Goal: Task Accomplishment & Management: Use online tool/utility

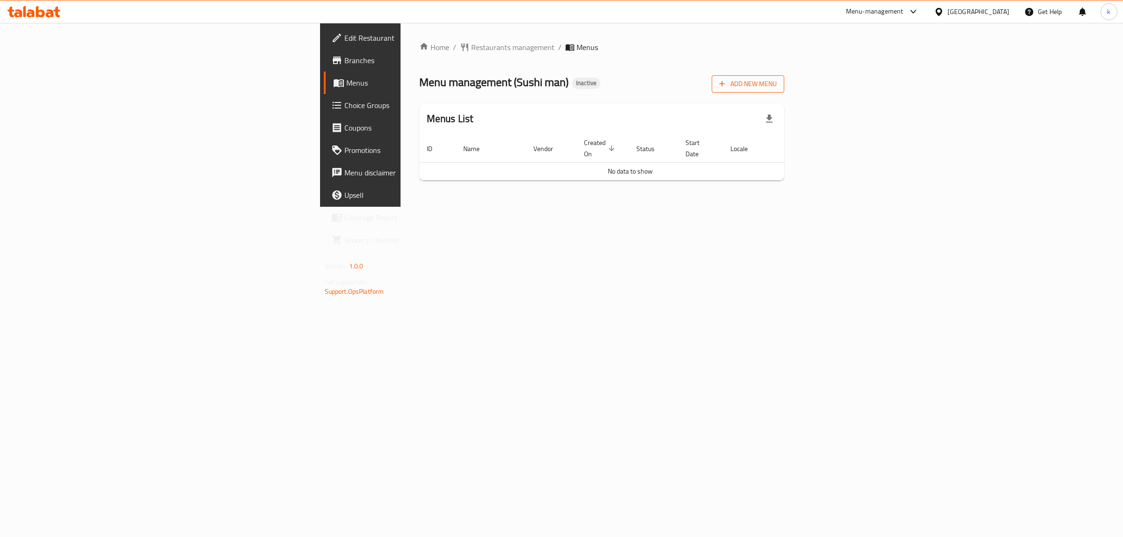
click at [777, 78] on span "Add New Menu" at bounding box center [748, 84] width 58 height 12
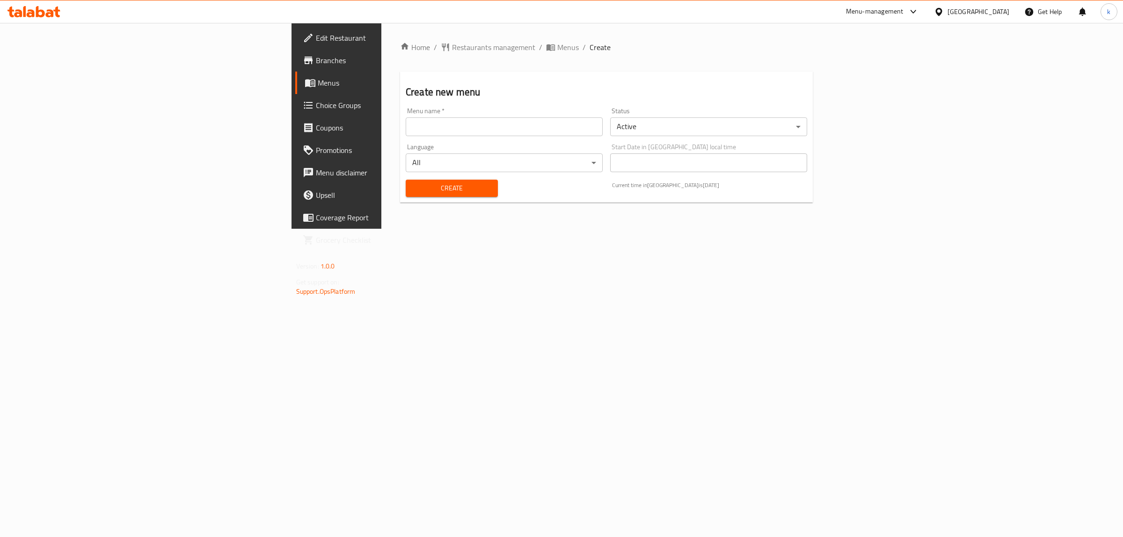
click at [406, 129] on input "text" at bounding box center [504, 126] width 197 height 19
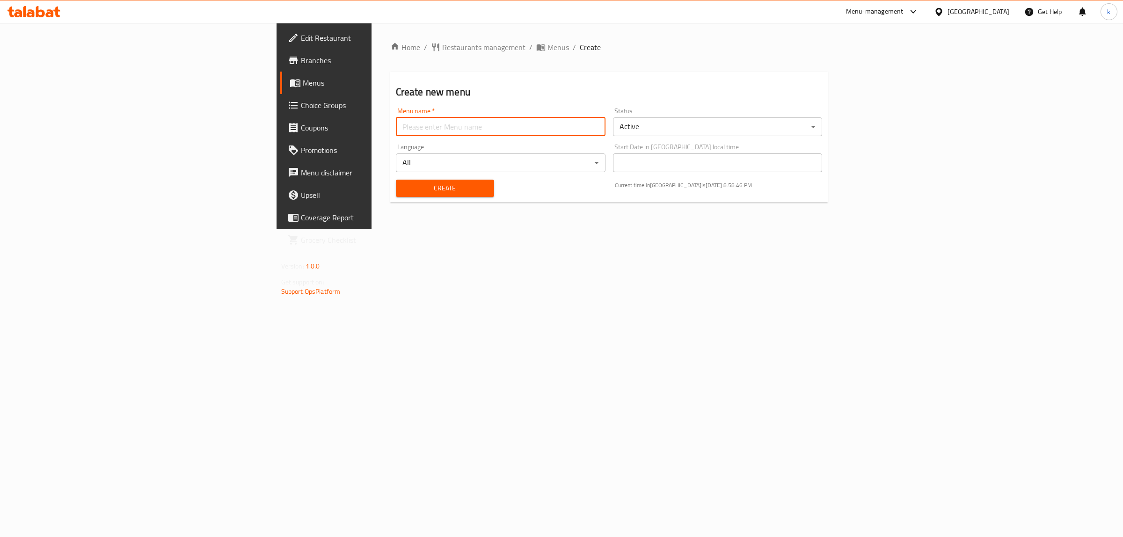
type input "kawthar"
click at [249, 158] on body "​ Menu-management [GEOGRAPHIC_DATA] Get Help k Edit Restaurant Branches Menus C…" at bounding box center [561, 280] width 1123 height 514
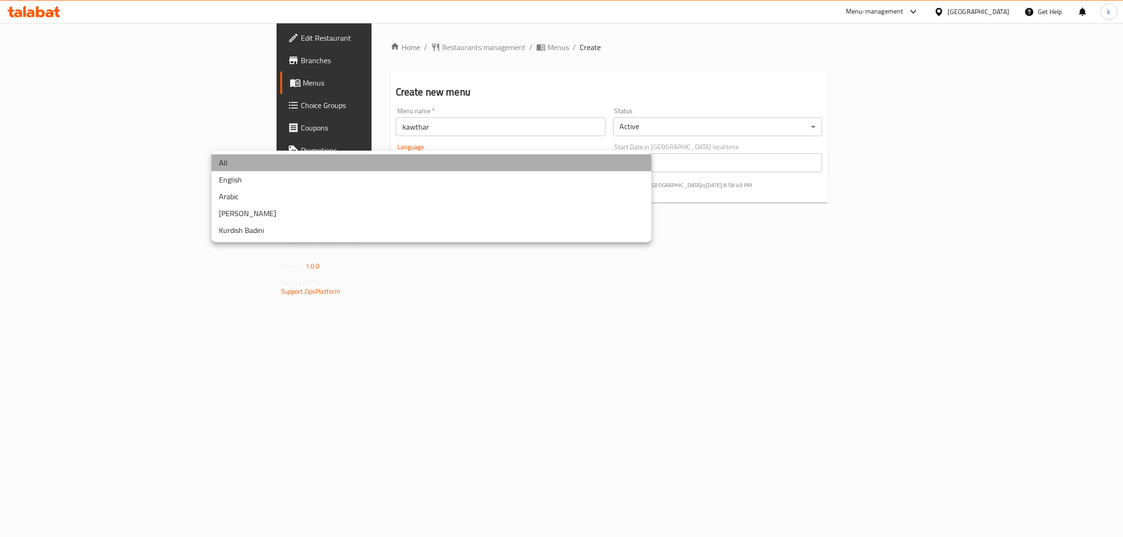
click at [267, 160] on li "All" at bounding box center [432, 162] width 440 height 17
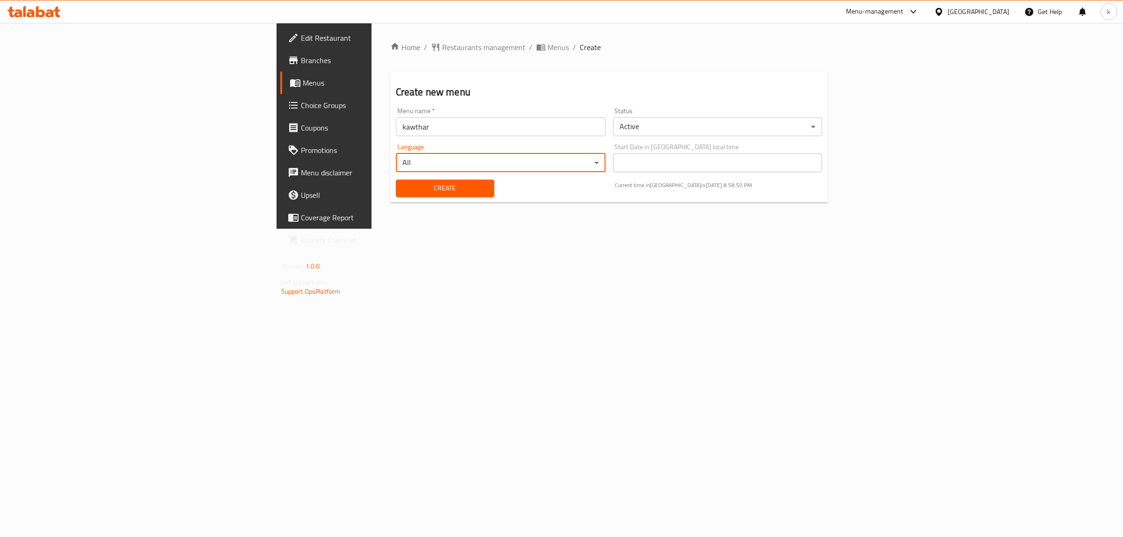
click at [403, 186] on span "Create" at bounding box center [444, 189] width 83 height 12
drag, startPoint x: 307, startPoint y: 119, endPoint x: 304, endPoint y: 134, distance: 14.8
click at [396, 119] on input "text" at bounding box center [501, 126] width 210 height 19
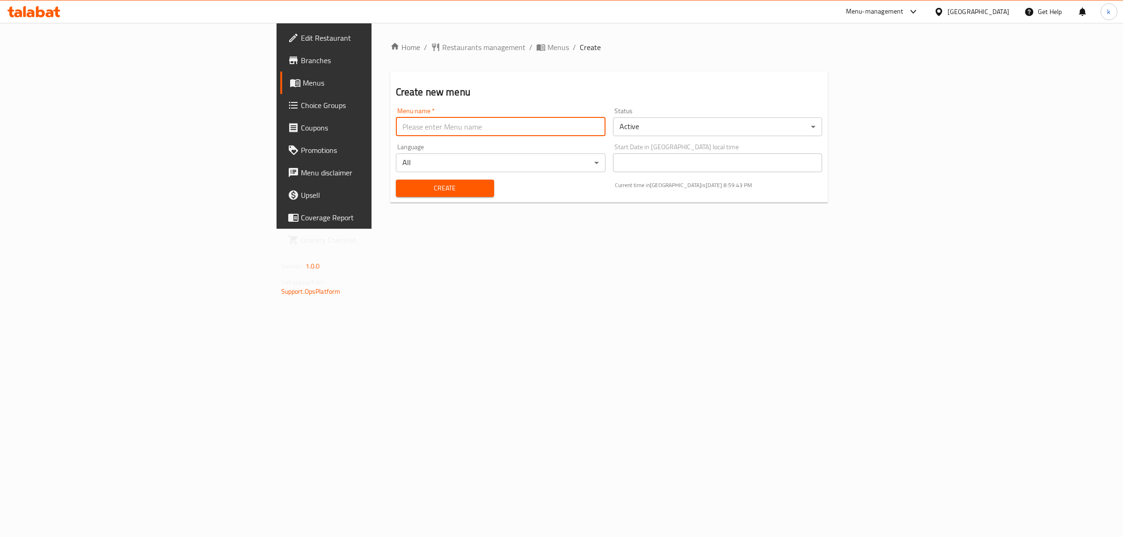
type input "kawthar"
click at [396, 180] on button "Create" at bounding box center [445, 188] width 98 height 17
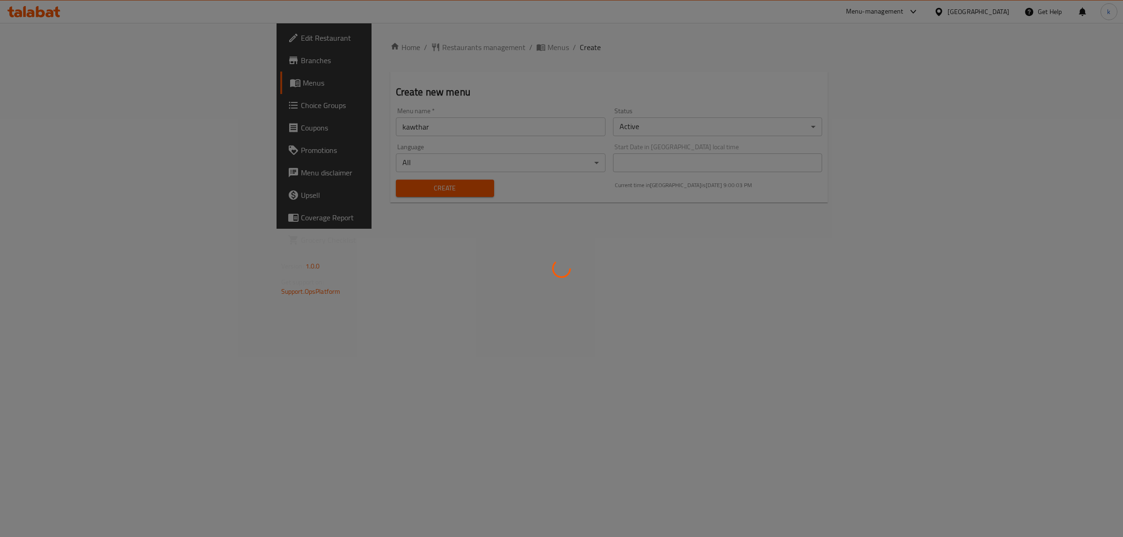
click at [773, 261] on div at bounding box center [561, 268] width 1123 height 537
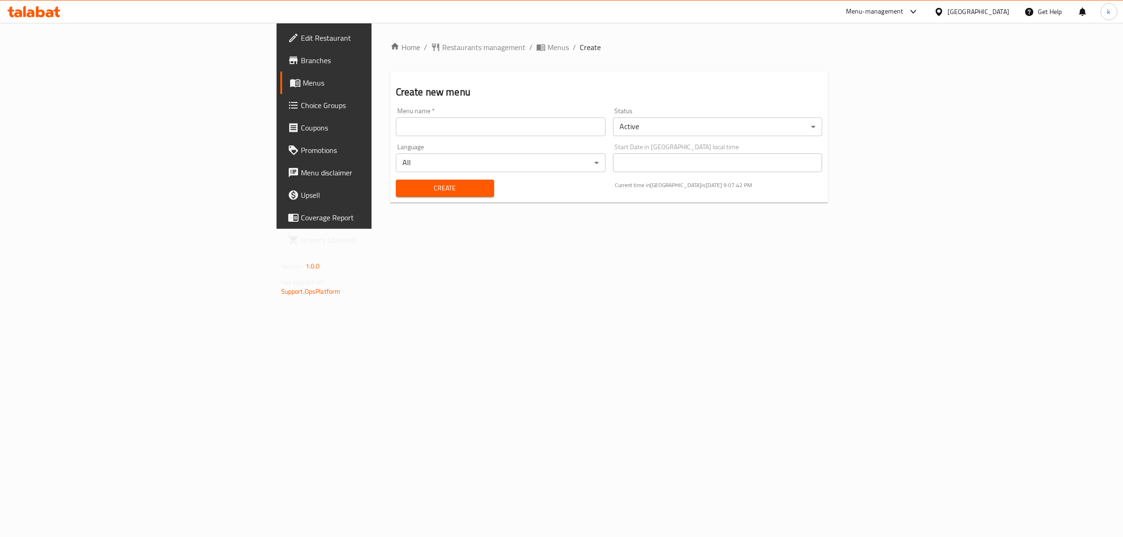
click at [396, 122] on input "text" at bounding box center [501, 126] width 210 height 19
click at [396, 124] on input "kawthar" at bounding box center [501, 126] width 210 height 19
type input "kawthar [DATE]"
click at [403, 184] on span "Create" at bounding box center [444, 189] width 83 height 12
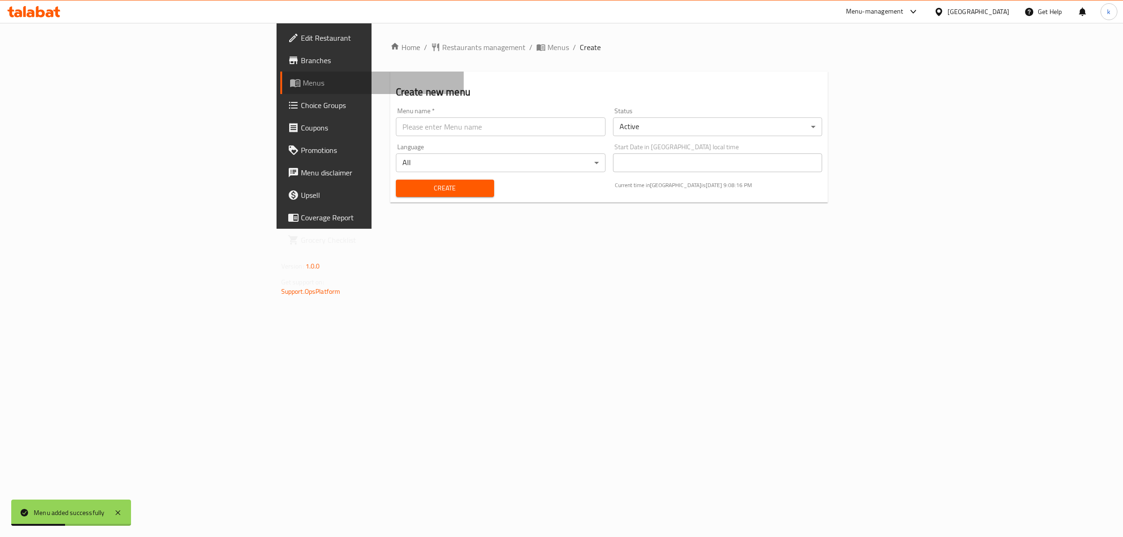
click at [303, 84] on span "Menus" at bounding box center [380, 82] width 154 height 11
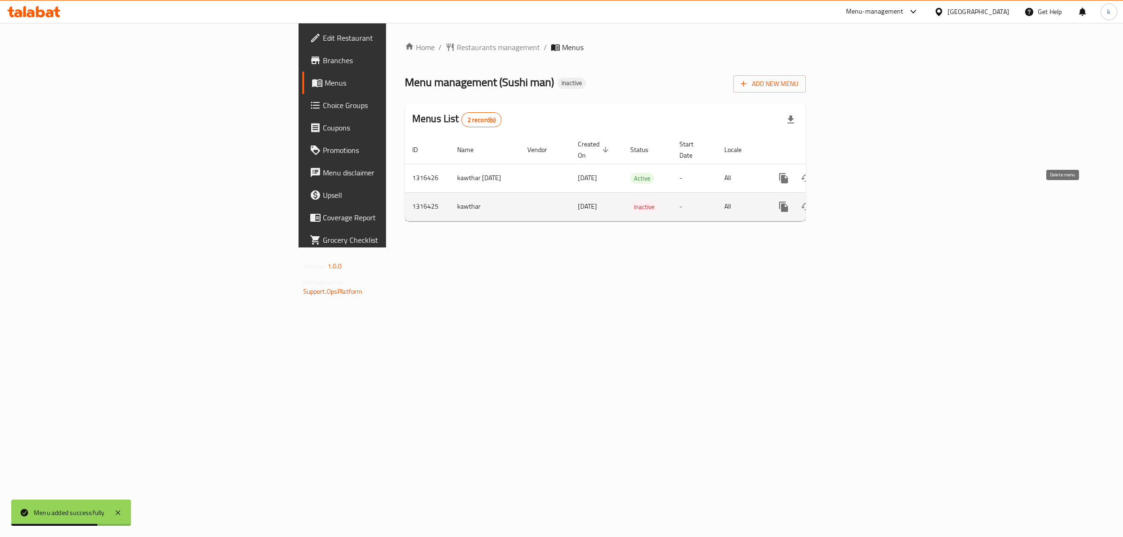
click at [832, 203] on icon "enhanced table" at bounding box center [829, 207] width 7 height 8
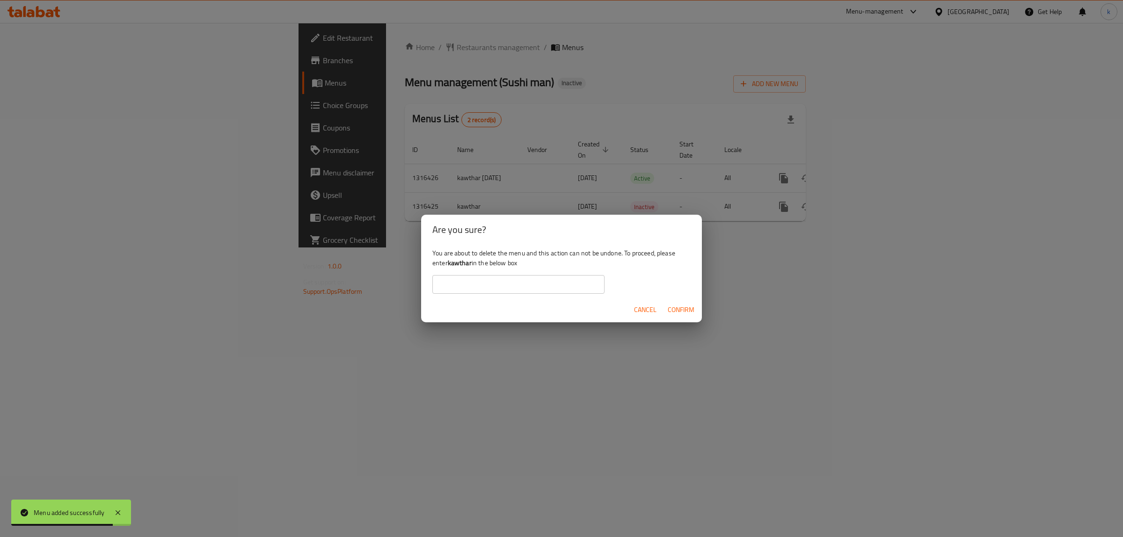
click at [684, 310] on span "Confirm" at bounding box center [681, 310] width 27 height 12
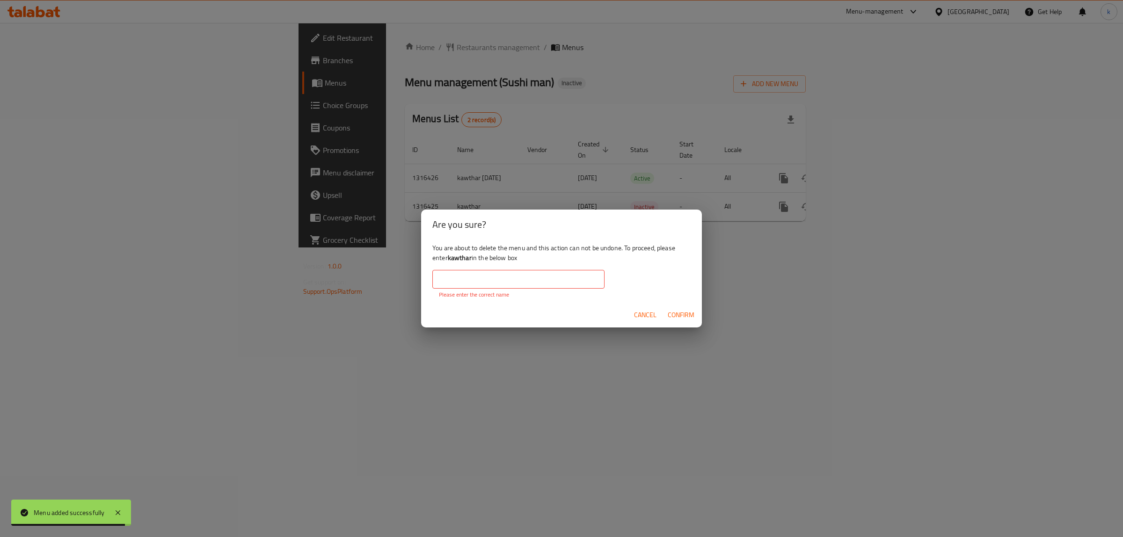
click at [532, 269] on div "You are about to delete the menu and this action can not be undone. To proceed,…" at bounding box center [561, 271] width 281 height 63
click at [532, 271] on input "text" at bounding box center [518, 279] width 172 height 19
click at [619, 271] on div "You are about to delete the menu and this action can not be undone. To proceed,…" at bounding box center [561, 271] width 281 height 63
click at [645, 316] on span "Cancel" at bounding box center [645, 315] width 22 height 12
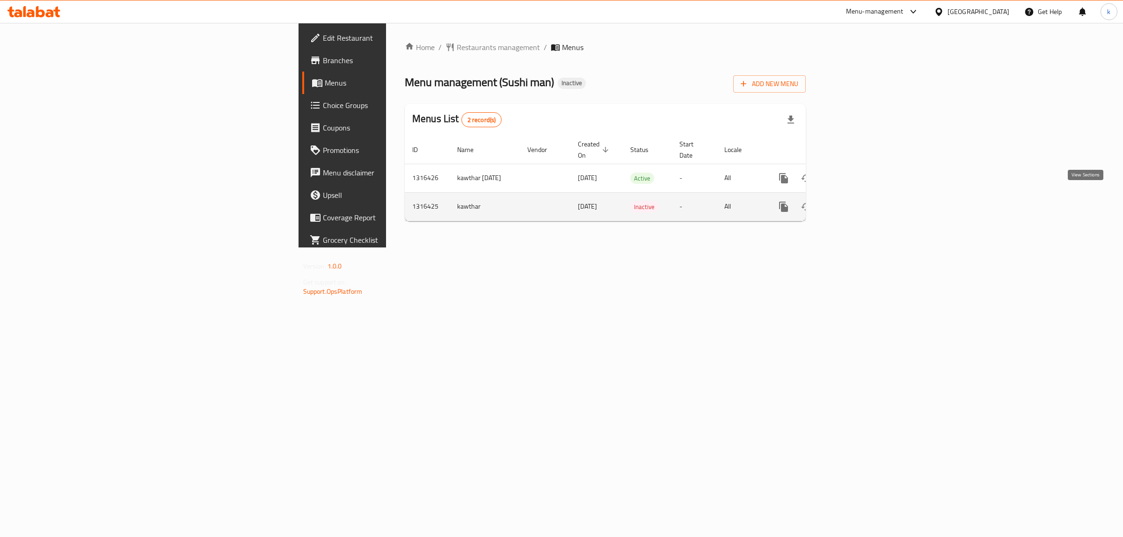
click at [857, 201] on icon "enhanced table" at bounding box center [851, 206] width 11 height 11
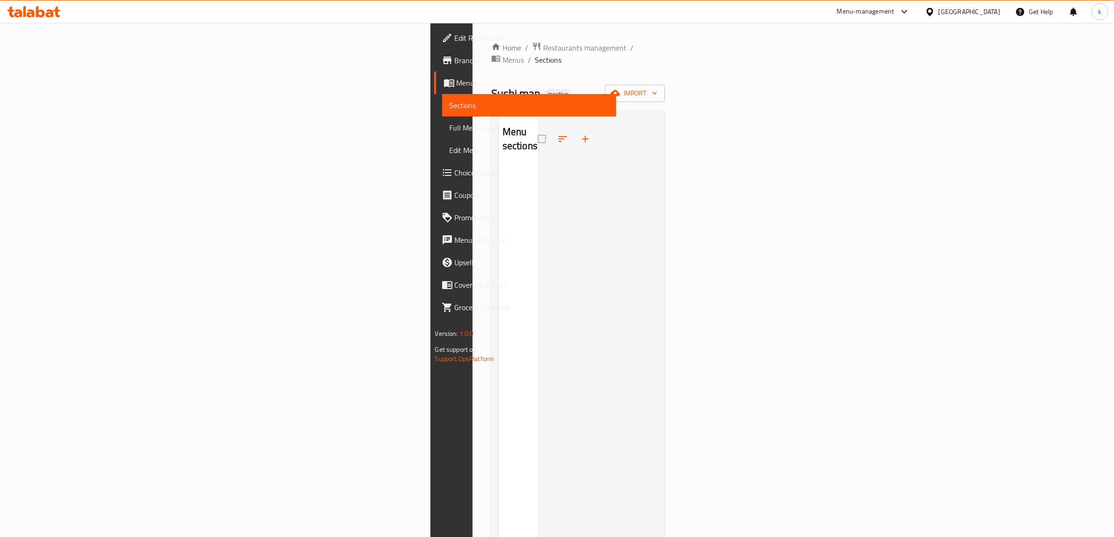
click at [538, 128] on div at bounding box center [567, 139] width 59 height 22
click at [499, 120] on div "Menu sections" at bounding box center [519, 139] width 40 height 44
click at [552, 128] on span at bounding box center [563, 139] width 22 height 22
click at [457, 83] on span "Menus" at bounding box center [533, 82] width 153 height 11
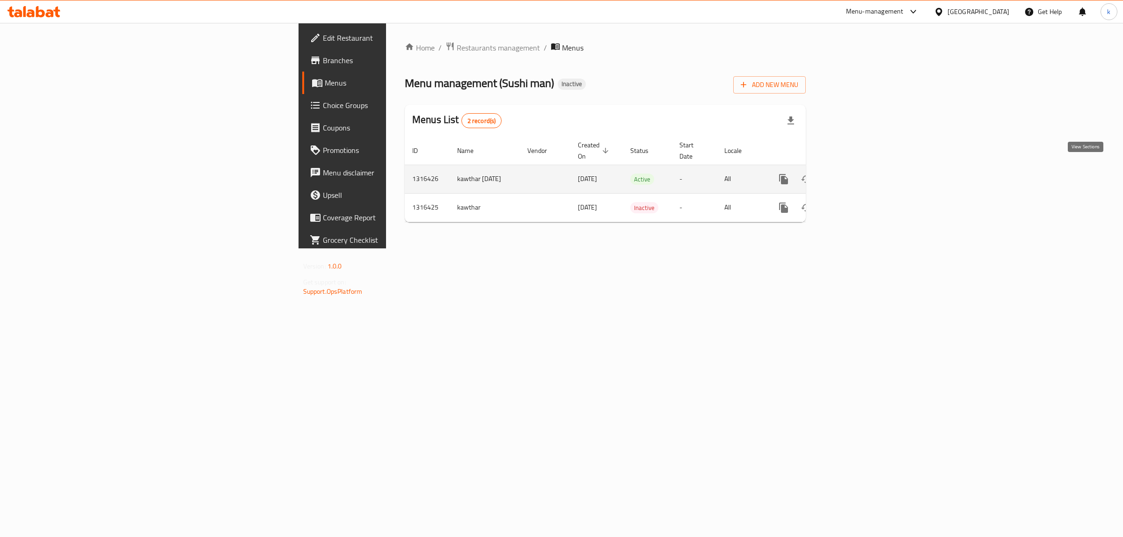
click at [856, 175] on icon "enhanced table" at bounding box center [851, 179] width 8 height 8
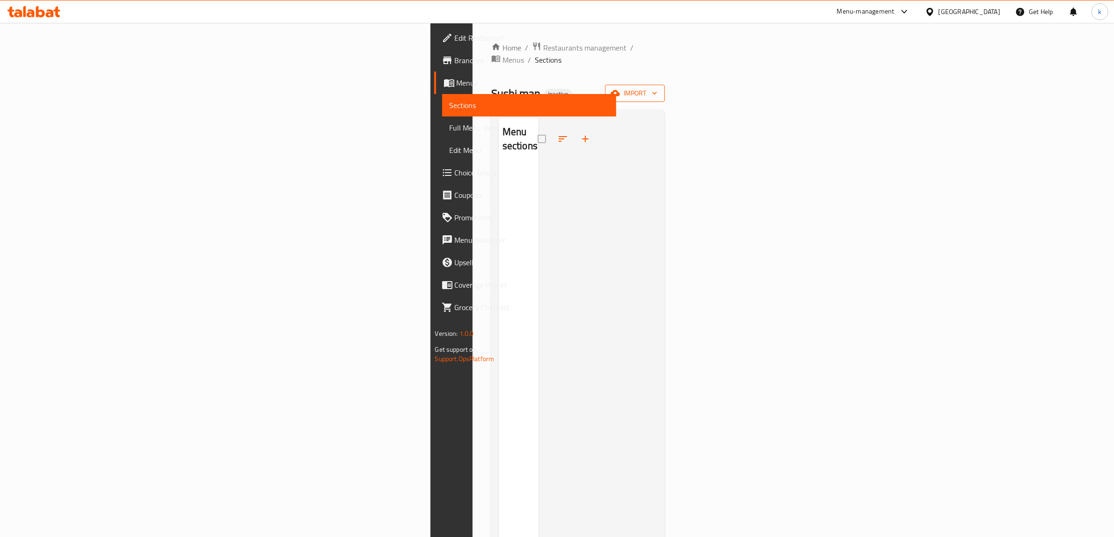
click at [658, 88] on span "import" at bounding box center [635, 94] width 45 height 12
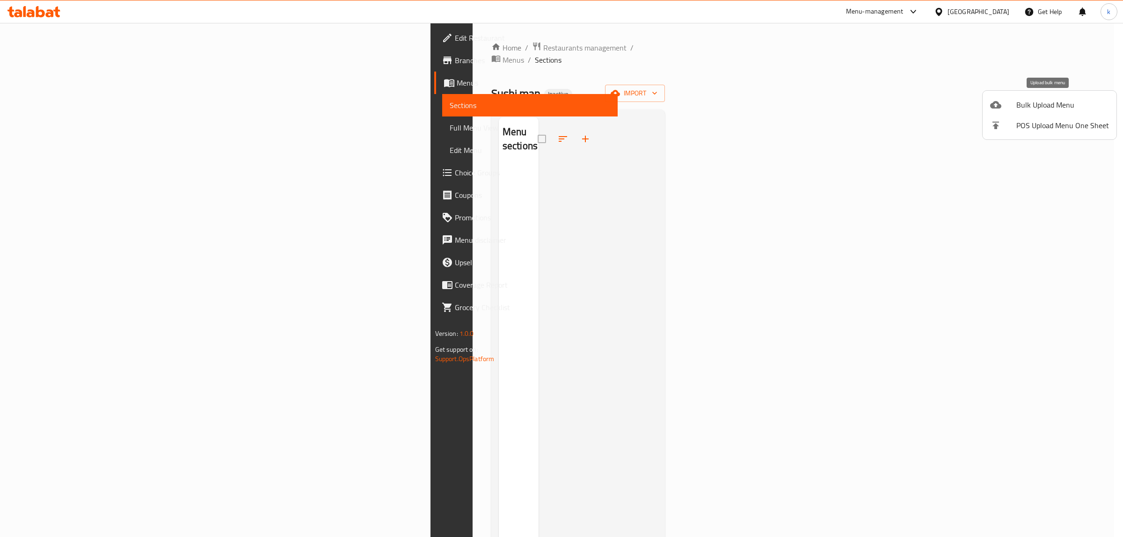
click at [1010, 108] on div at bounding box center [1003, 104] width 26 height 11
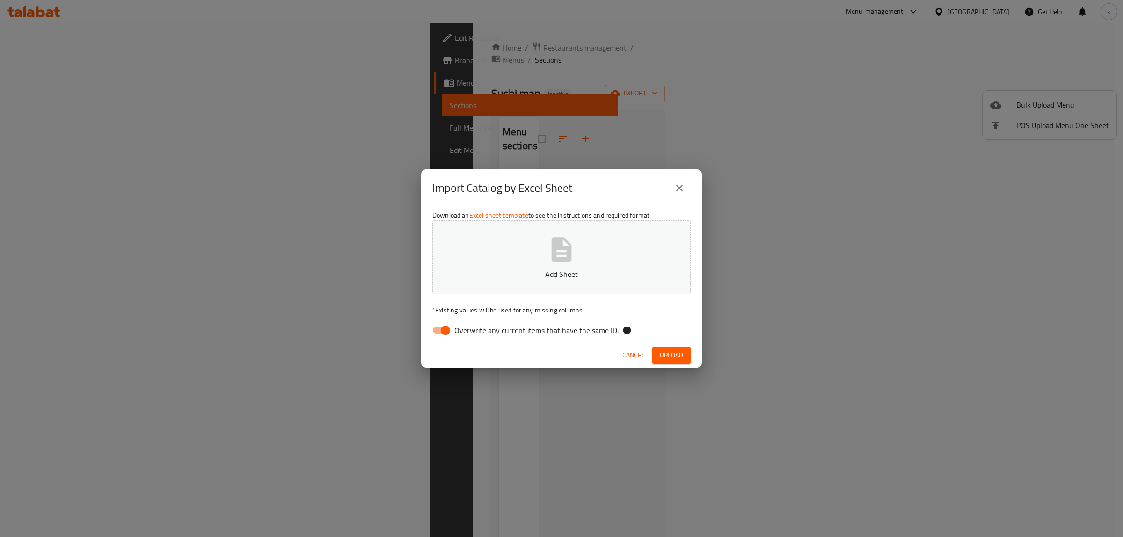
click at [438, 327] on input "Overwrite any current items that have the same ID." at bounding box center [445, 331] width 53 height 18
click at [441, 333] on input "Overwrite any current items that have the same ID." at bounding box center [436, 331] width 53 height 18
click at [567, 270] on p "Add Sheet" at bounding box center [561, 274] width 229 height 11
click at [445, 333] on input "Overwrite any current items that have the same ID." at bounding box center [445, 331] width 53 height 18
checkbox input "false"
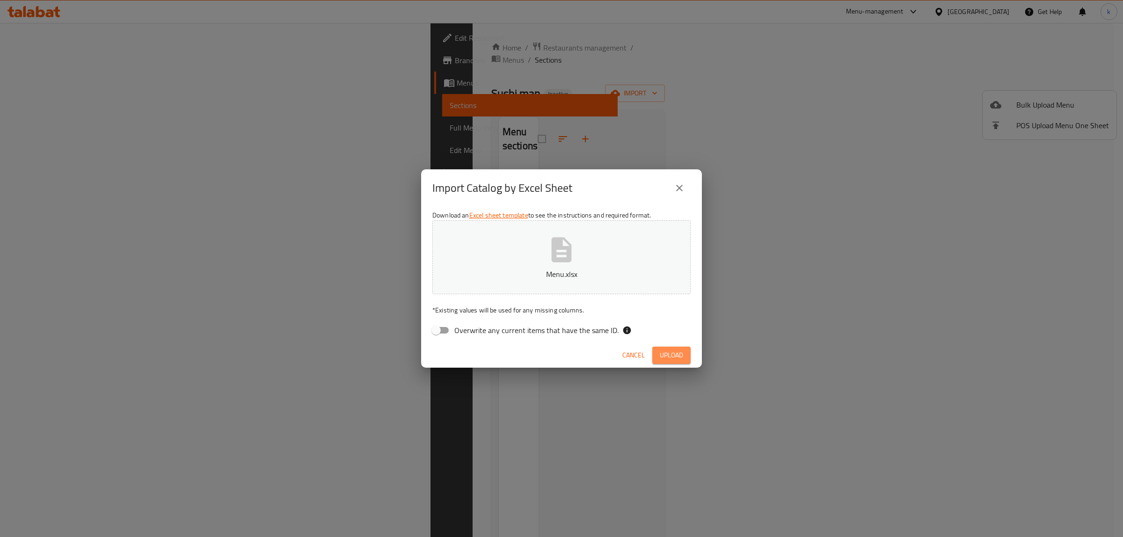
click at [668, 357] on span "Upload" at bounding box center [671, 356] width 23 height 12
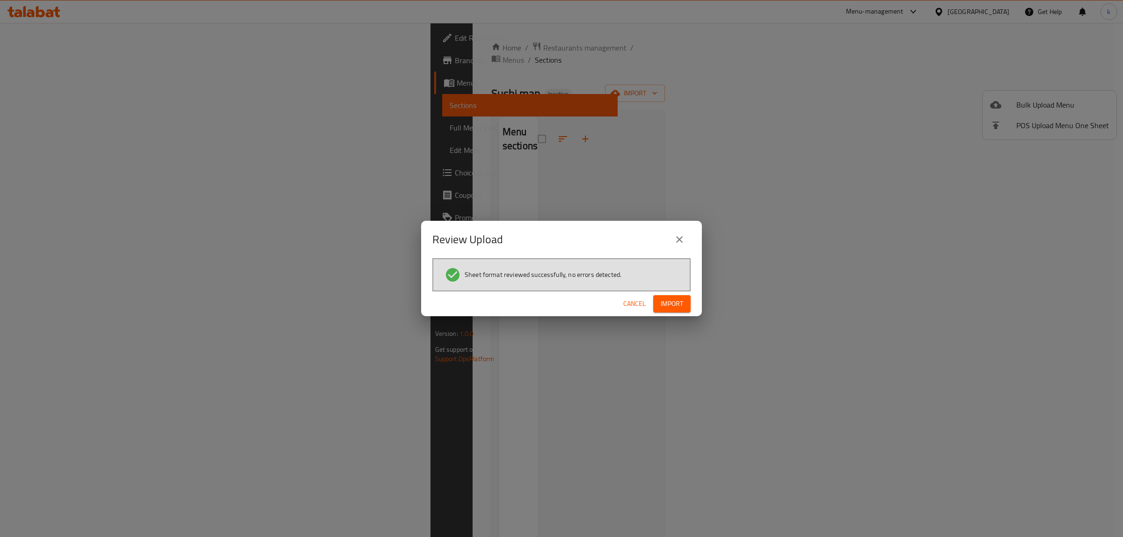
click at [683, 301] on span "Import" at bounding box center [672, 304] width 22 height 12
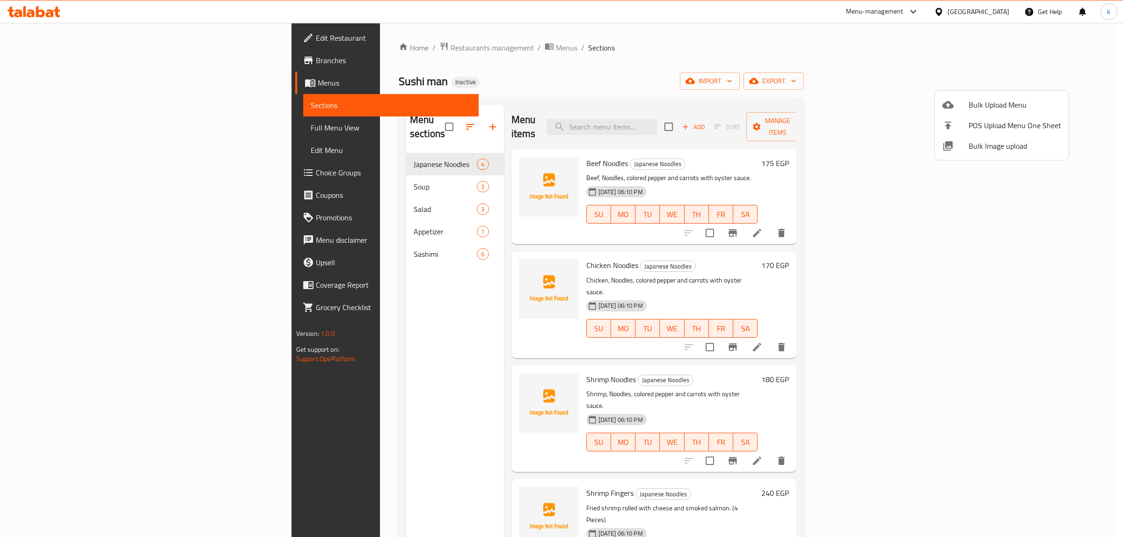
click at [699, 36] on div at bounding box center [561, 268] width 1123 height 537
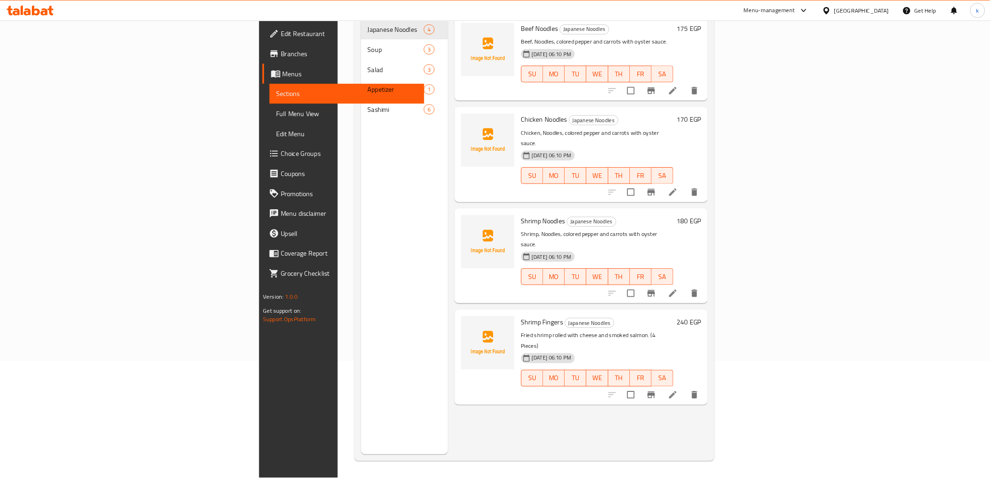
scroll to position [131, 0]
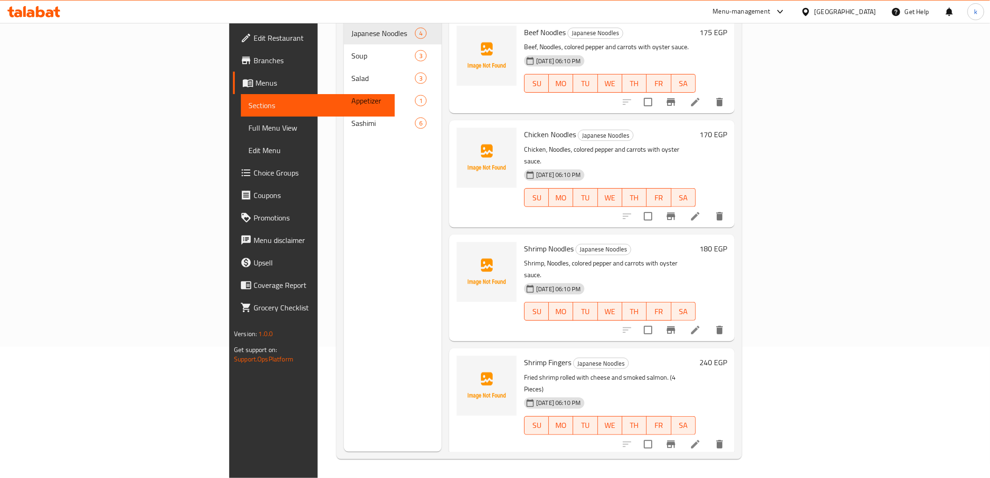
click at [249, 125] on span "Full Menu View" at bounding box center [318, 127] width 139 height 11
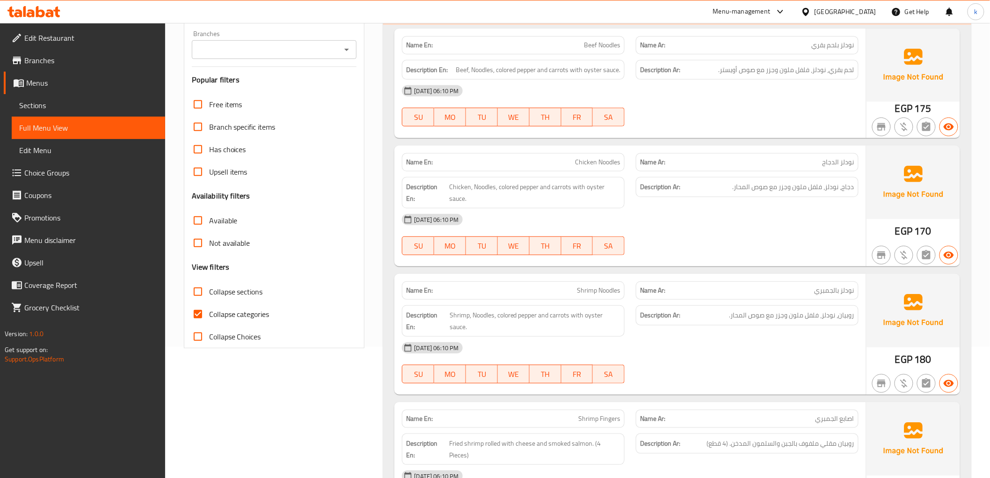
click at [231, 312] on span "Collapse categories" at bounding box center [239, 313] width 60 height 11
click at [209, 312] on input "Collapse categories" at bounding box center [198, 314] width 22 height 22
checkbox input "false"
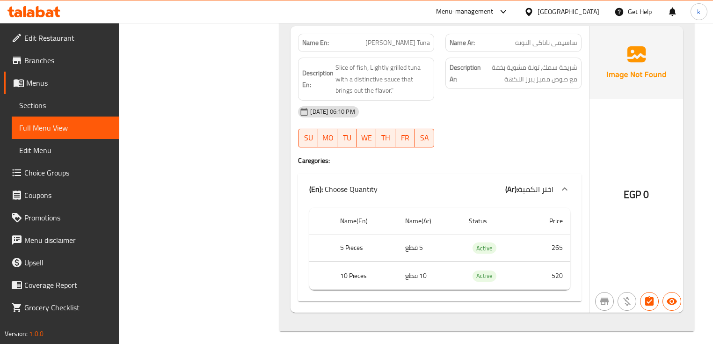
scroll to position [3197, 0]
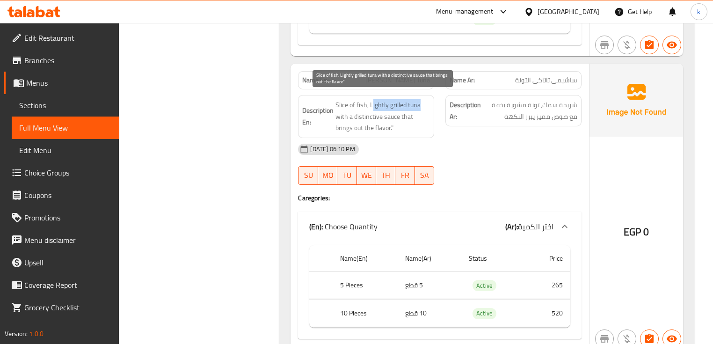
drag, startPoint x: 373, startPoint y: 98, endPoint x: 389, endPoint y: 97, distance: 16.9
click at [424, 99] on span "Slice of fish, Lightly grilled tuna with a distinctive sauce that brings out th…" at bounding box center [383, 116] width 95 height 35
click at [378, 99] on span "Slice of fish, Lightly grilled tuna with a distinctive sauce that brings out th…" at bounding box center [383, 116] width 95 height 35
click at [366, 112] on span "Slice of fish, Lightly grilled tuna with a distinctive sauce that brings out th…" at bounding box center [383, 116] width 95 height 35
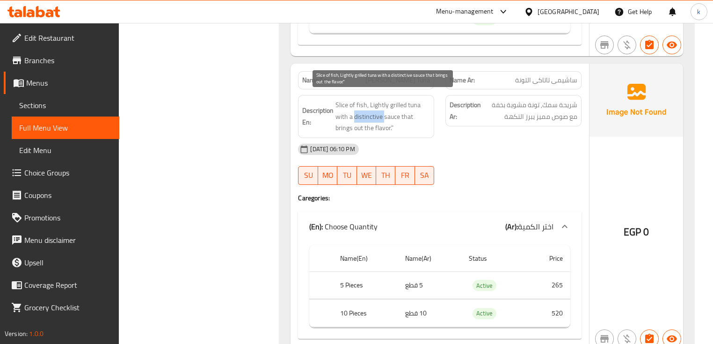
click at [366, 112] on span "Slice of fish, Lightly grilled tuna with a distinctive sauce that brings out th…" at bounding box center [383, 116] width 95 height 35
copy span "distinctive"
drag, startPoint x: 389, startPoint y: 120, endPoint x: 400, endPoint y: 110, distance: 14.6
click at [400, 110] on span "Slice of fish, Lightly grilled tuna with a distinctive sauce that brings out th…" at bounding box center [383, 116] width 95 height 35
copy span "that brings out the flavo"
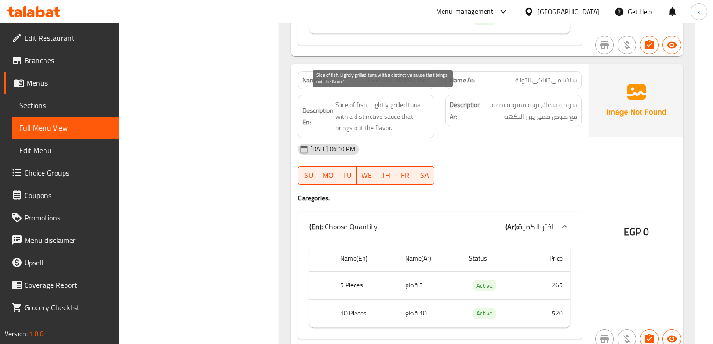
click at [403, 121] on span "Slice of fish, Lightly grilled tuna with a distinctive sauce that brings out th…" at bounding box center [383, 116] width 95 height 35
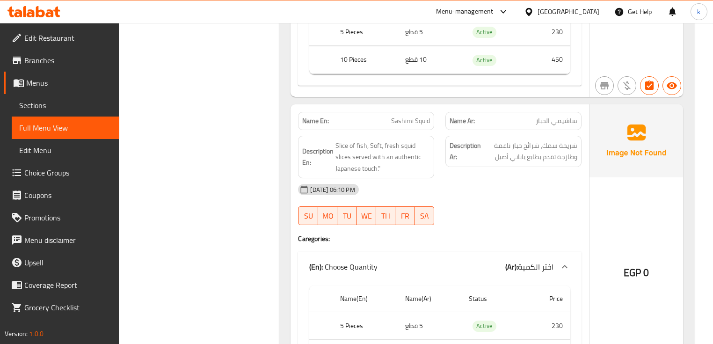
scroll to position [2560, 0]
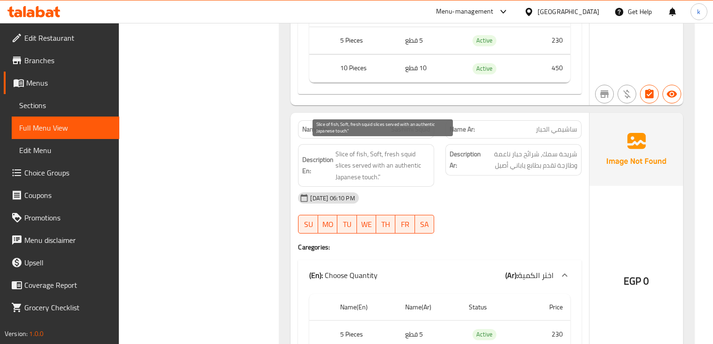
click at [396, 159] on span "Slice of fish, Soft, fresh squid slices served with an authentic Japanese touch…" at bounding box center [383, 165] width 95 height 35
copy span "authentic"
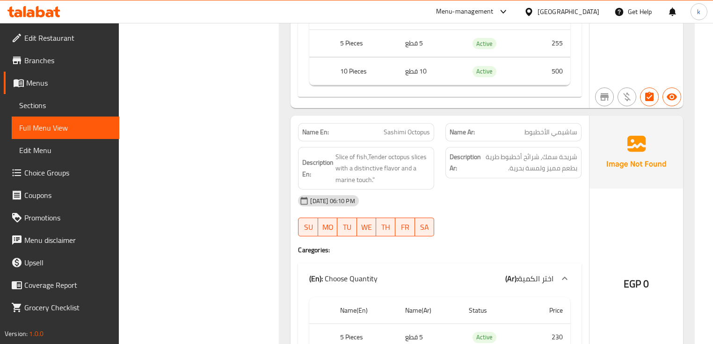
scroll to position [2261, 0]
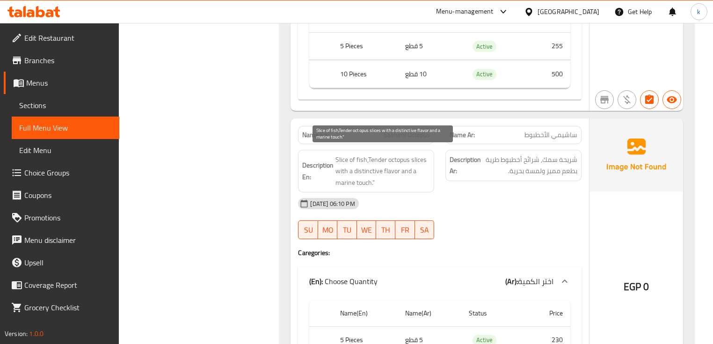
click at [371, 154] on span "Slice of fish,Tender octopus slices with a distinctive flavor and a marine touc…" at bounding box center [383, 171] width 95 height 35
copy span "Tender"
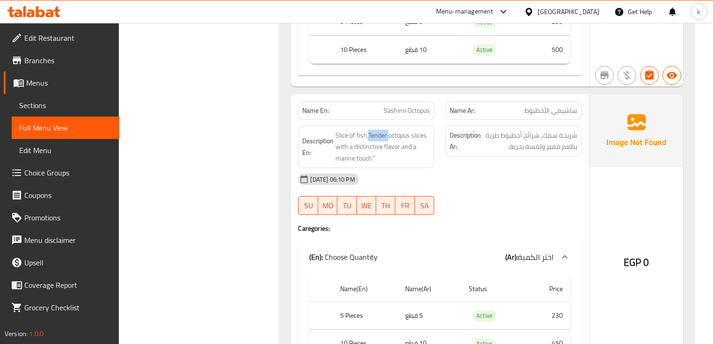
scroll to position [2298, 0]
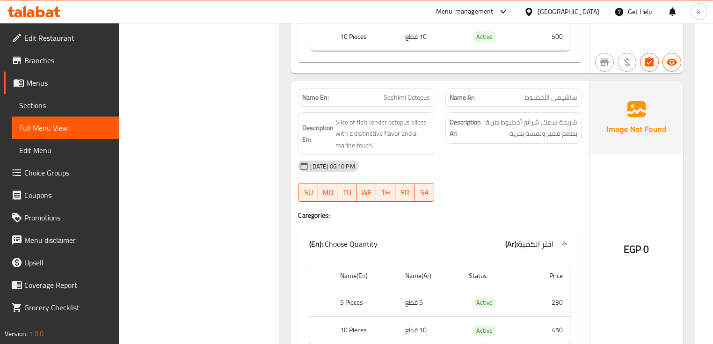
click at [401, 93] on span "Sashimi Octopus" at bounding box center [407, 98] width 46 height 10
copy span "Sashimi Octopus"
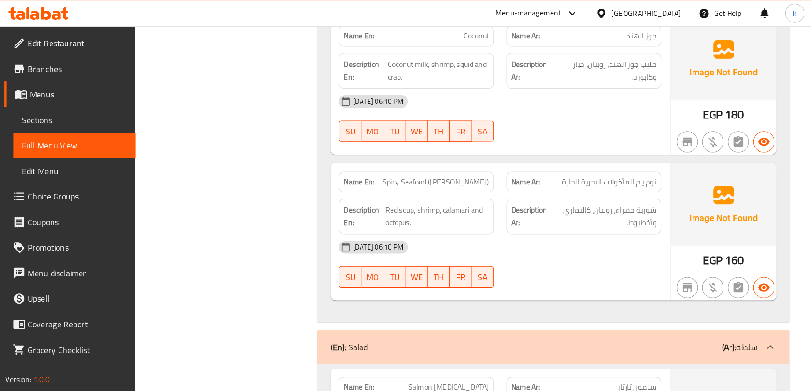
scroll to position [838, 0]
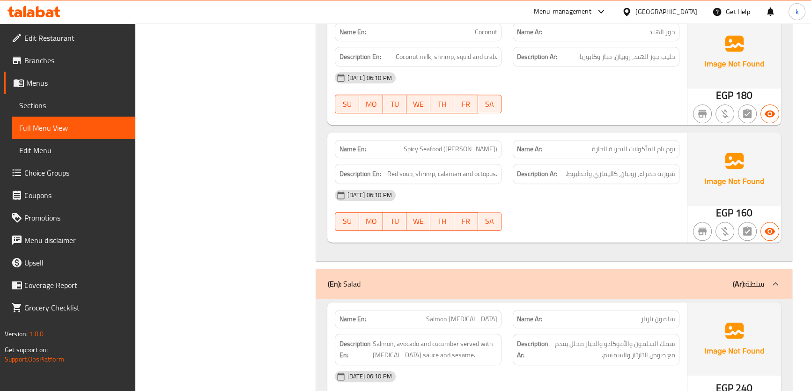
click at [86, 66] on span "Branches" at bounding box center [75, 60] width 103 height 11
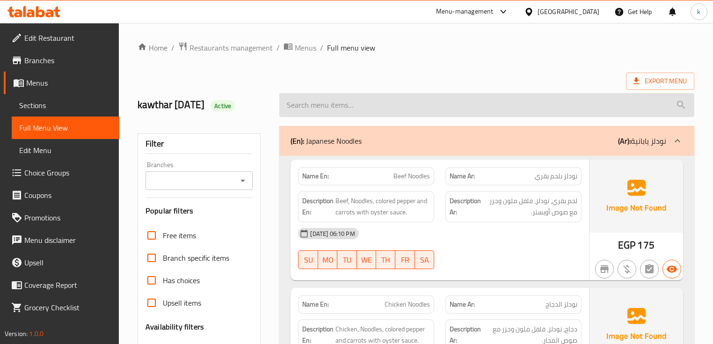
click at [412, 103] on input "search" at bounding box center [486, 105] width 415 height 24
paste input "Sashimi Octopus"
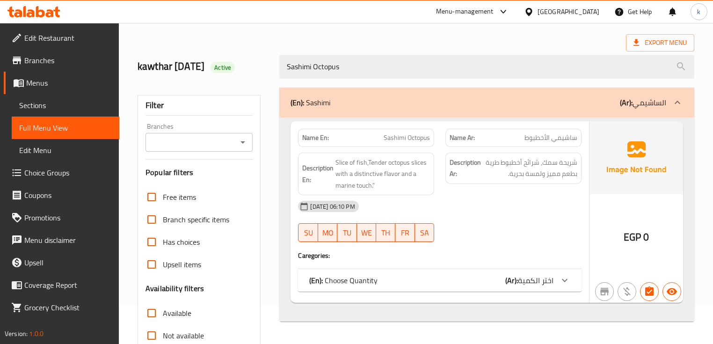
scroll to position [75, 0]
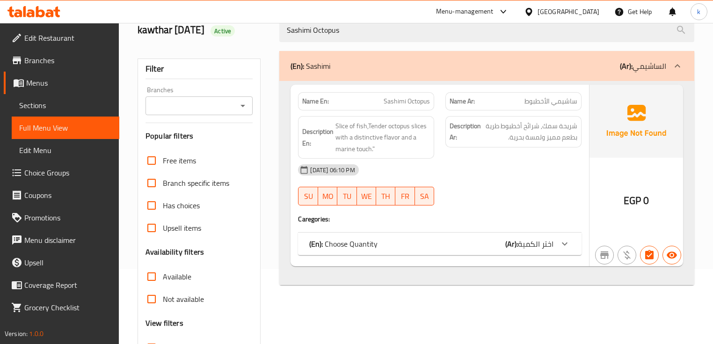
type input "Sashimi Octopus"
click at [37, 102] on span "Sections" at bounding box center [65, 105] width 93 height 11
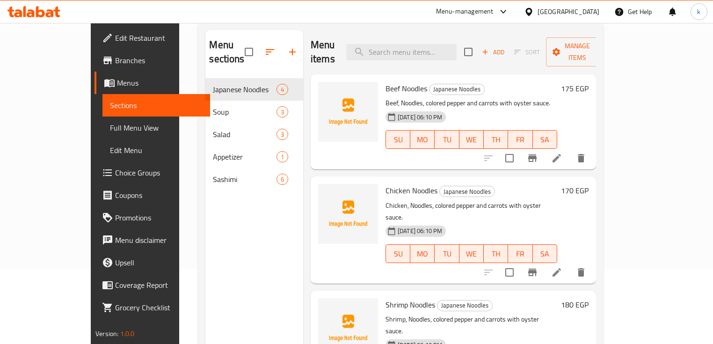
scroll to position [88, 0]
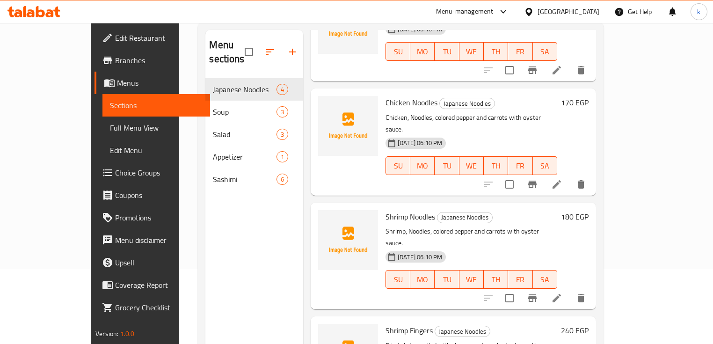
click at [110, 127] on span "Full Menu View" at bounding box center [156, 127] width 93 height 11
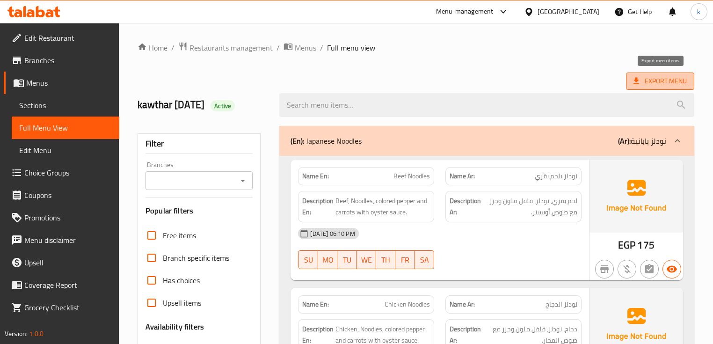
click at [651, 80] on span "Export Menu" at bounding box center [660, 81] width 53 height 12
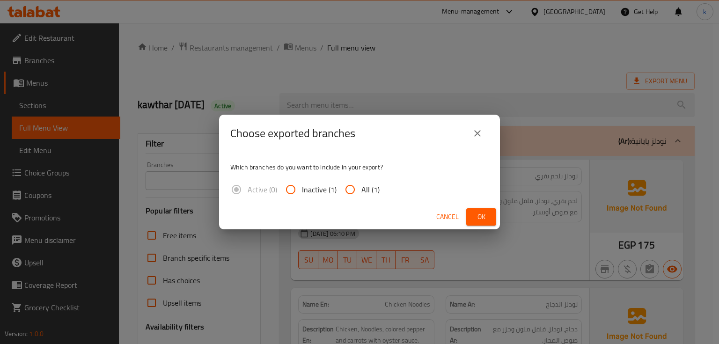
click at [358, 195] on input "All (1)" at bounding box center [350, 189] width 22 height 22
radio input "true"
click at [490, 215] on button "Ok" at bounding box center [481, 216] width 30 height 17
